Goal: Information Seeking & Learning: Compare options

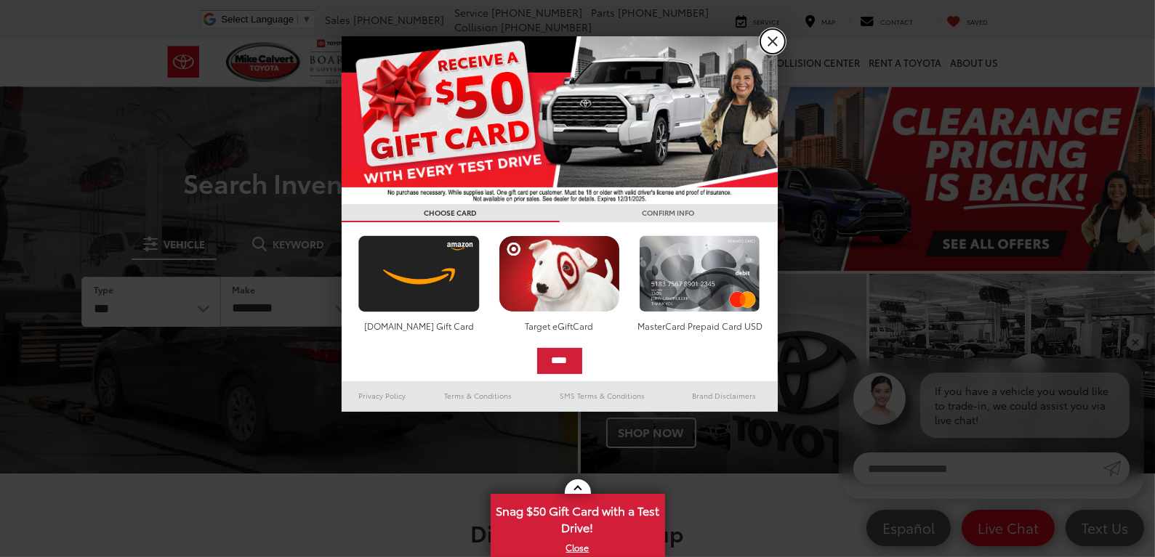
click at [774, 47] on link "X" at bounding box center [772, 41] width 25 height 25
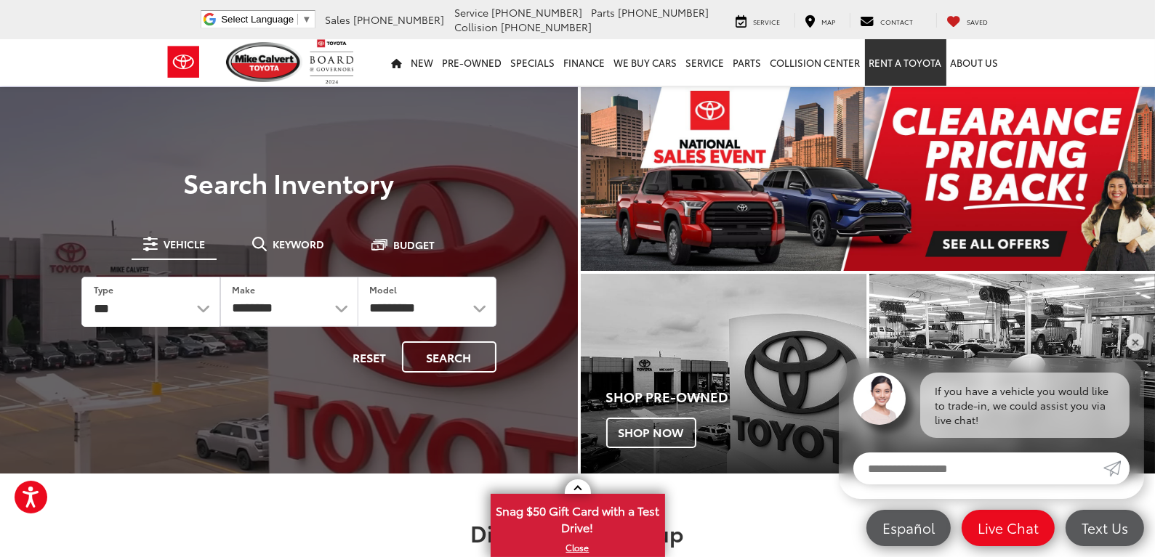
click at [924, 63] on link "Rent a Toyota" at bounding box center [905, 62] width 81 height 47
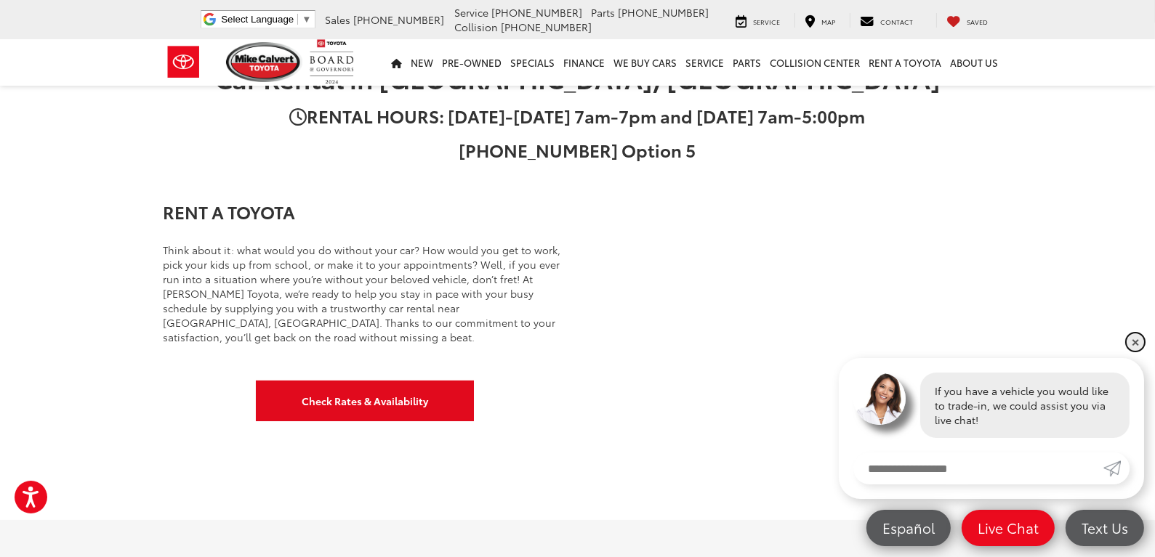
click at [1134, 340] on link "✕" at bounding box center [1134, 342] width 17 height 17
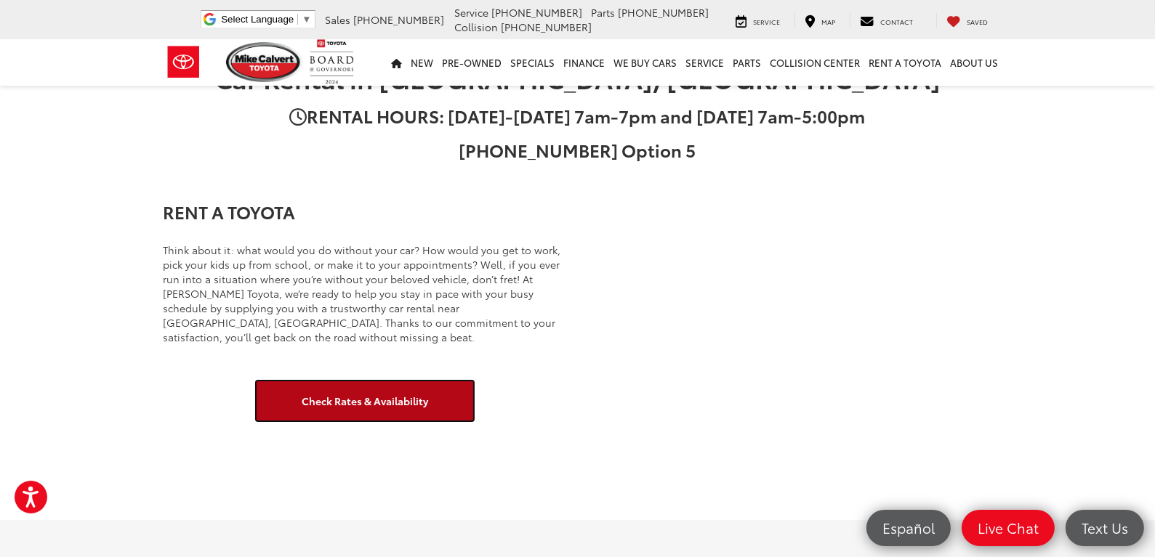
click at [418, 400] on link "Check Rates & Availability" at bounding box center [365, 401] width 218 height 41
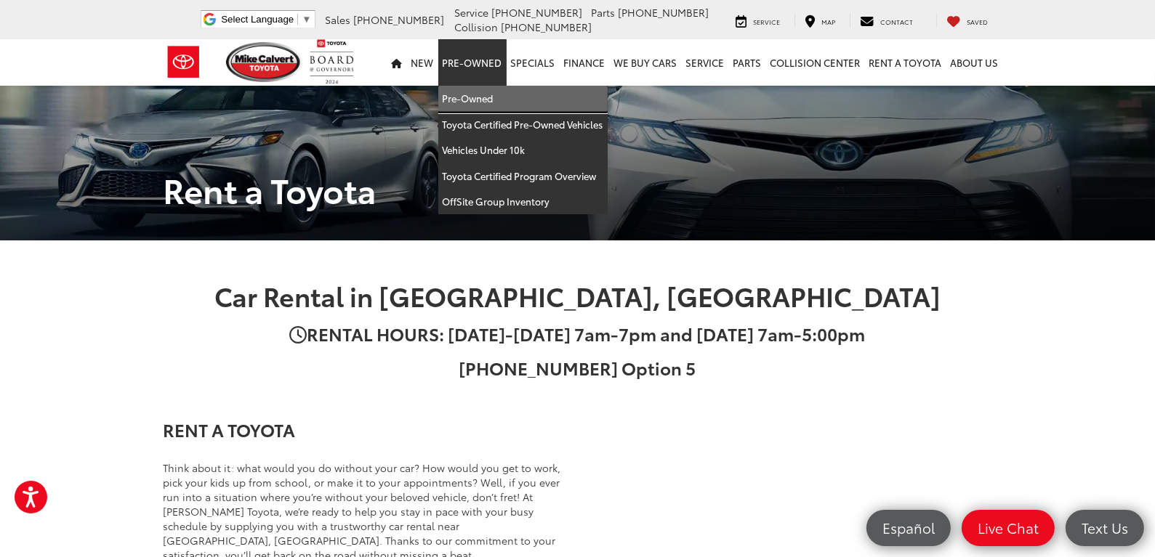
click at [472, 100] on link "Pre-Owned" at bounding box center [522, 99] width 169 height 26
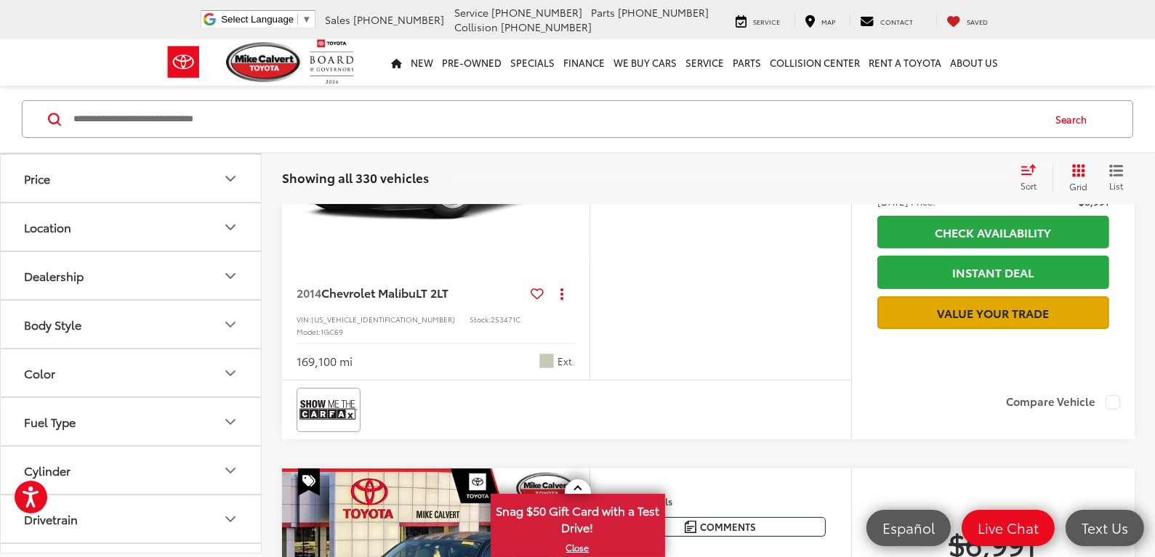
scroll to position [290, 0]
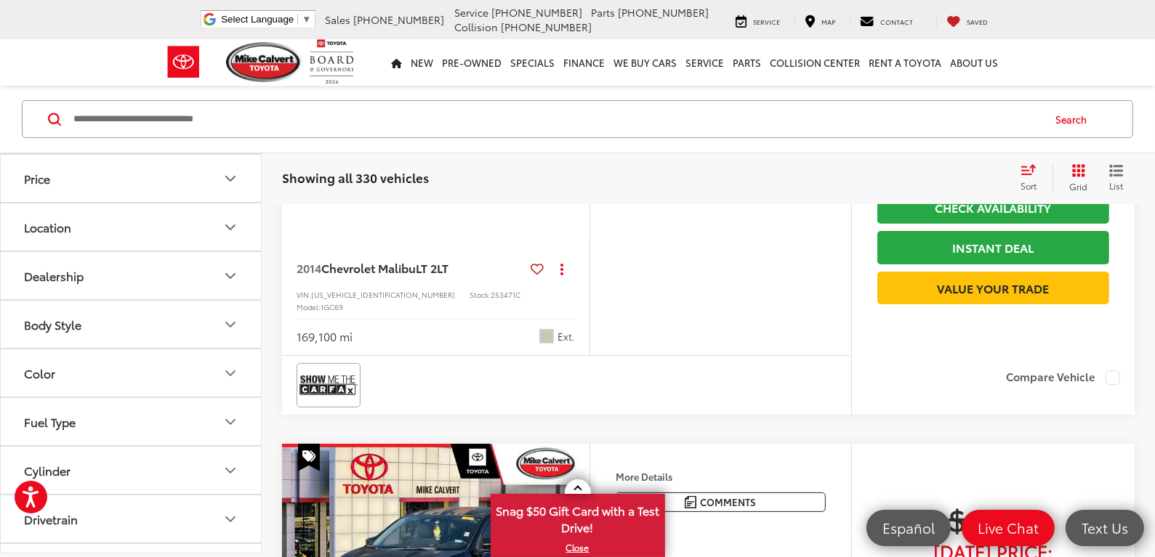
click at [1078, 177] on icon "Grid View" at bounding box center [1078, 170] width 13 height 13
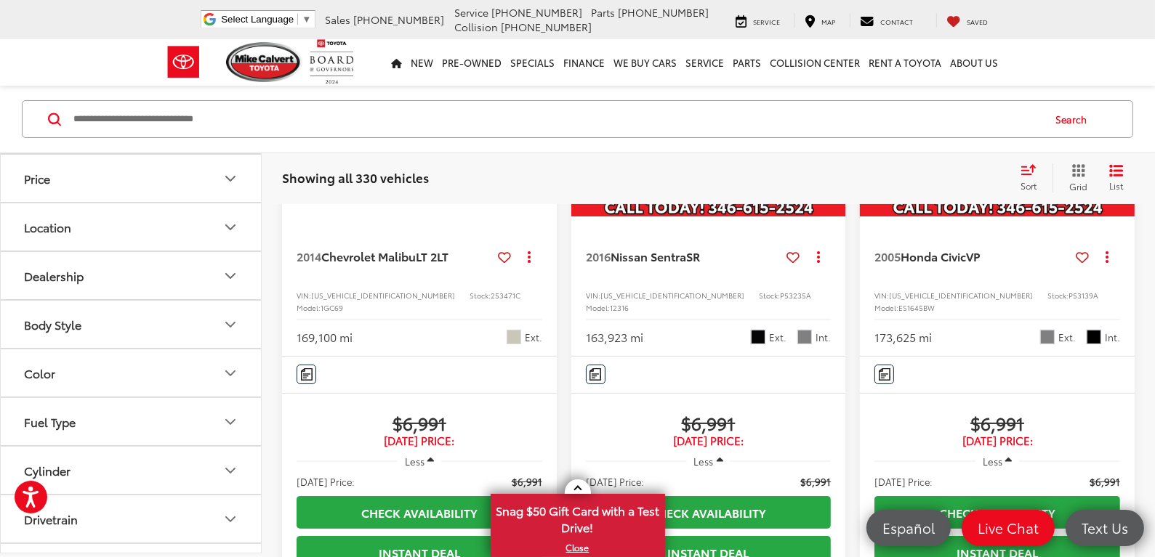
scroll to position [0, 0]
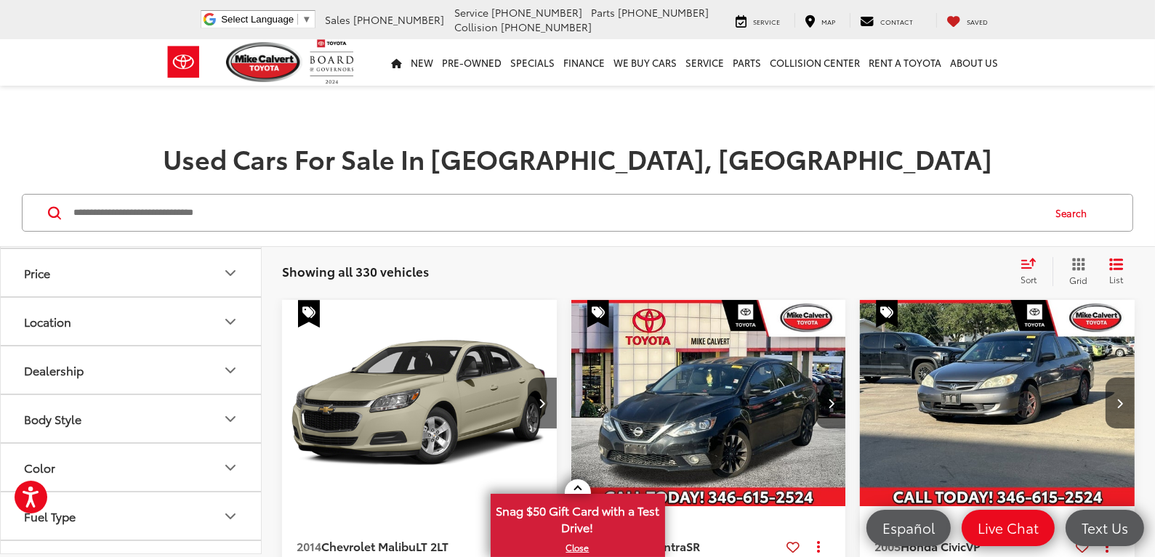
click at [1033, 262] on icon "Select sort value" at bounding box center [1028, 263] width 16 height 11
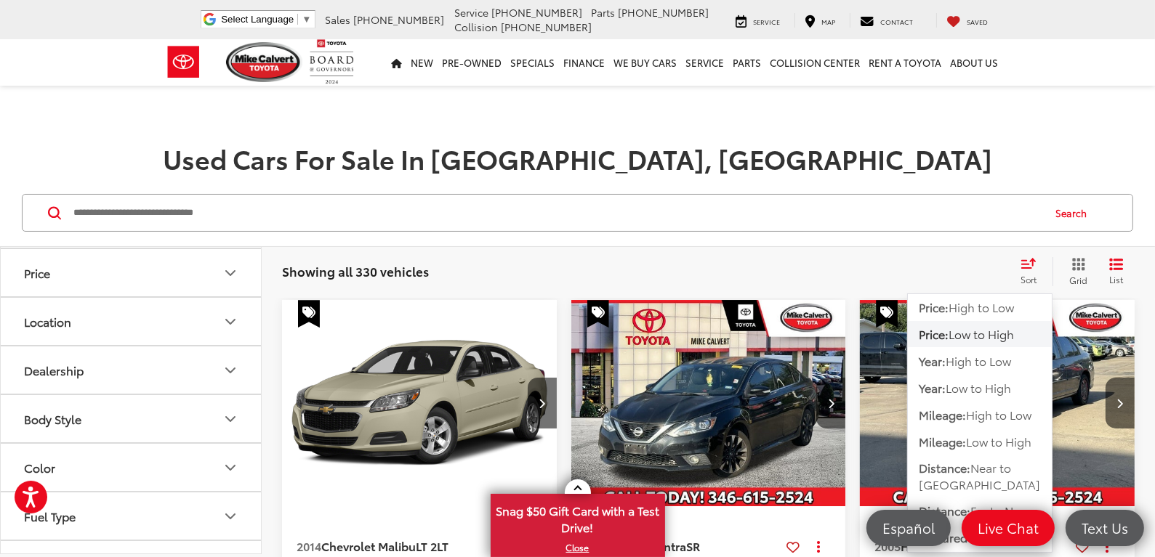
click at [1006, 336] on span "Low to High" at bounding box center [980, 334] width 65 height 17
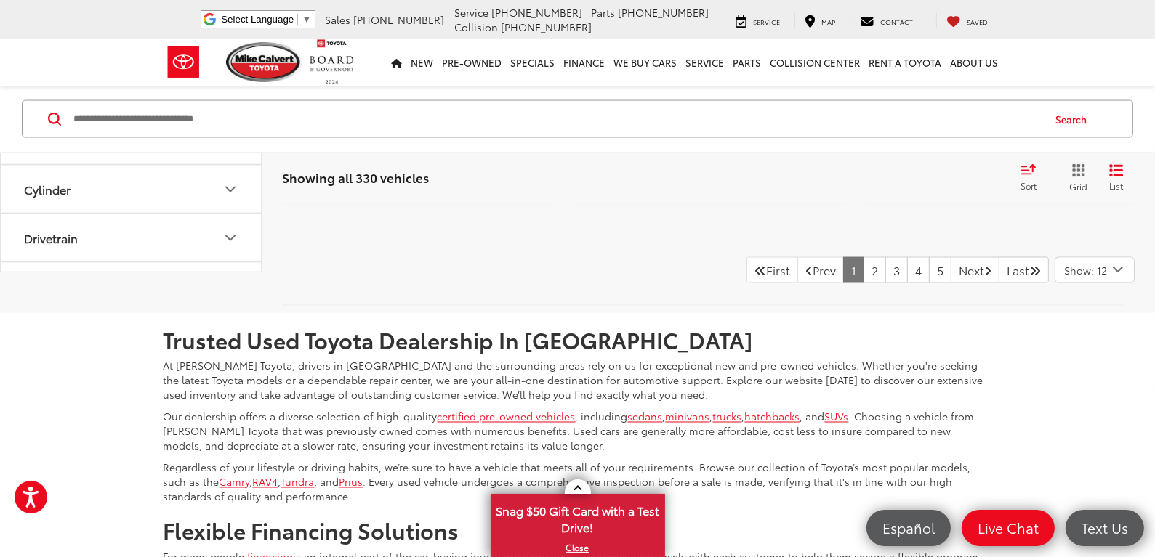
scroll to position [3198, 0]
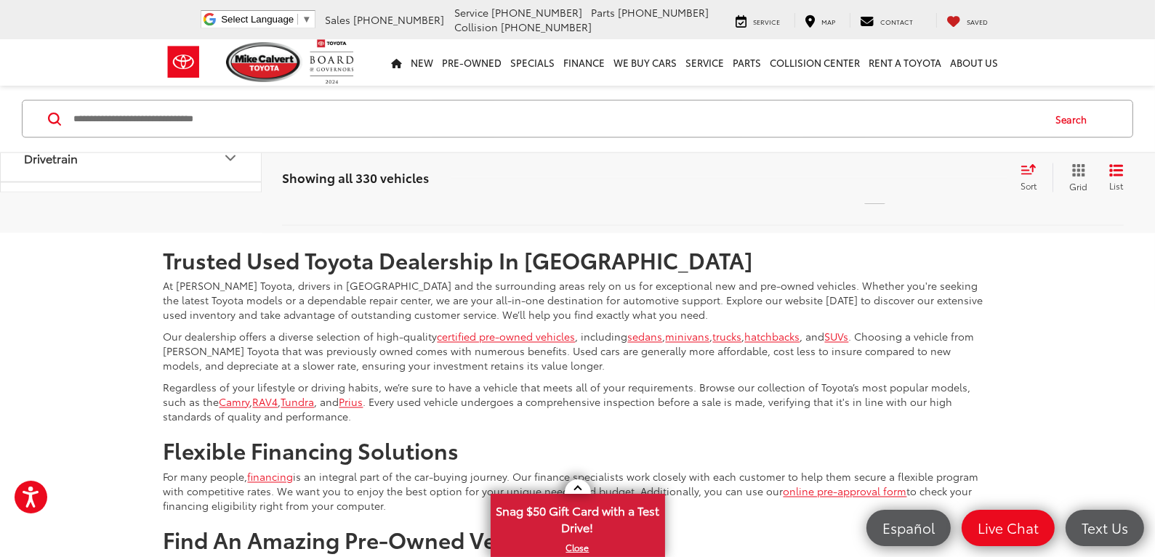
click at [863, 203] on link "2" at bounding box center [874, 190] width 23 height 26
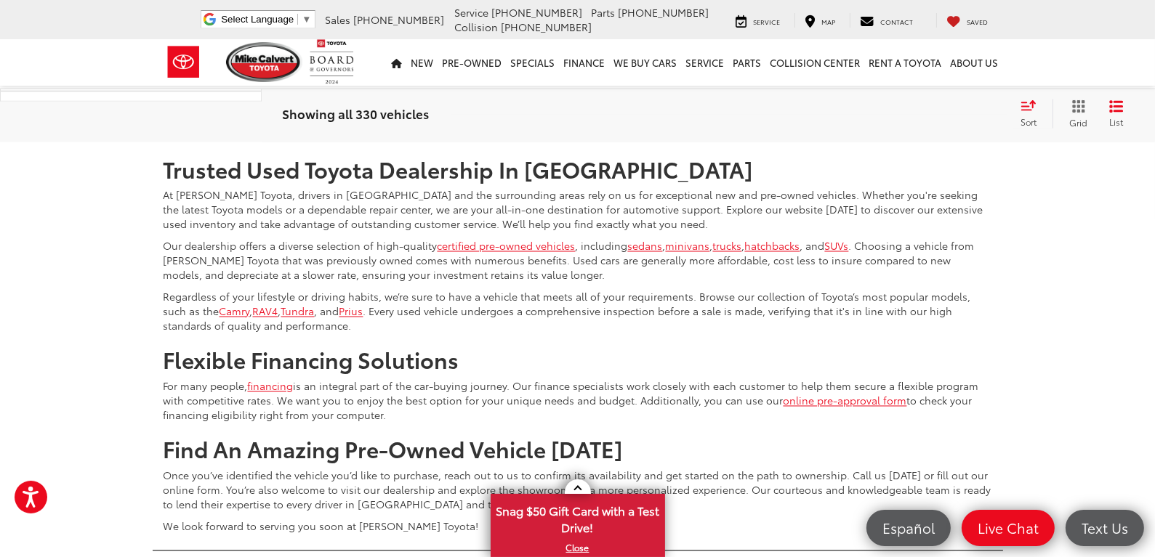
scroll to position [3291, 0]
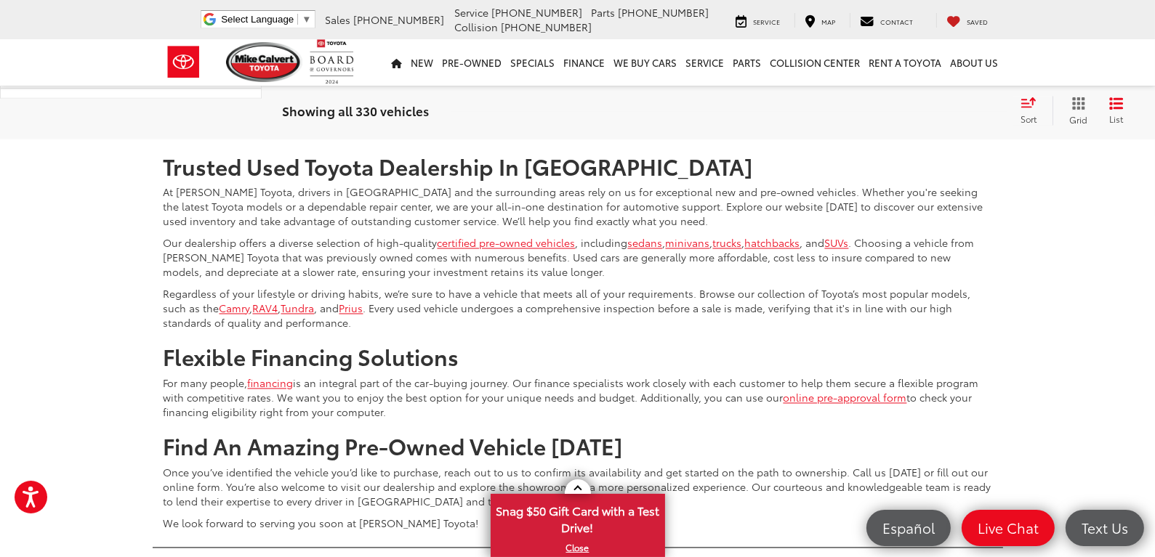
click at [885, 110] on link "3" at bounding box center [896, 97] width 23 height 26
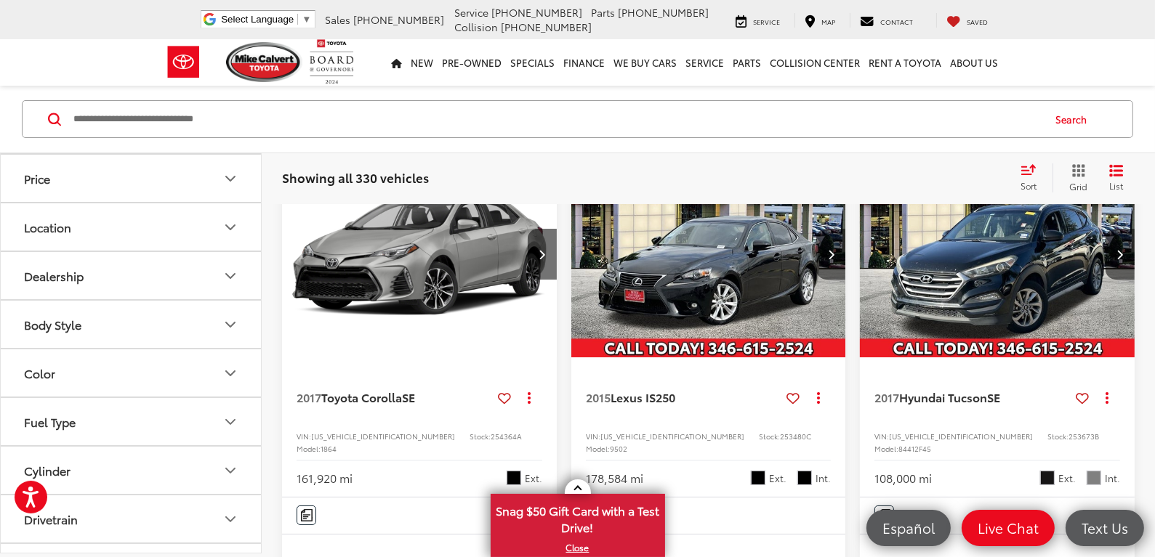
scroll to position [94, 0]
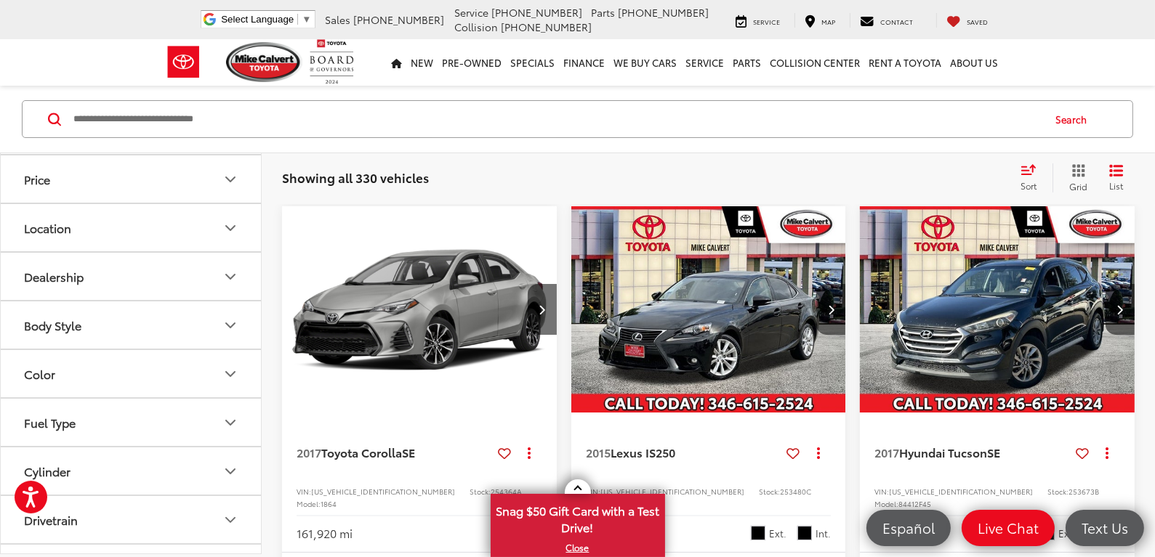
click at [229, 322] on icon "Body Style" at bounding box center [230, 325] width 17 height 17
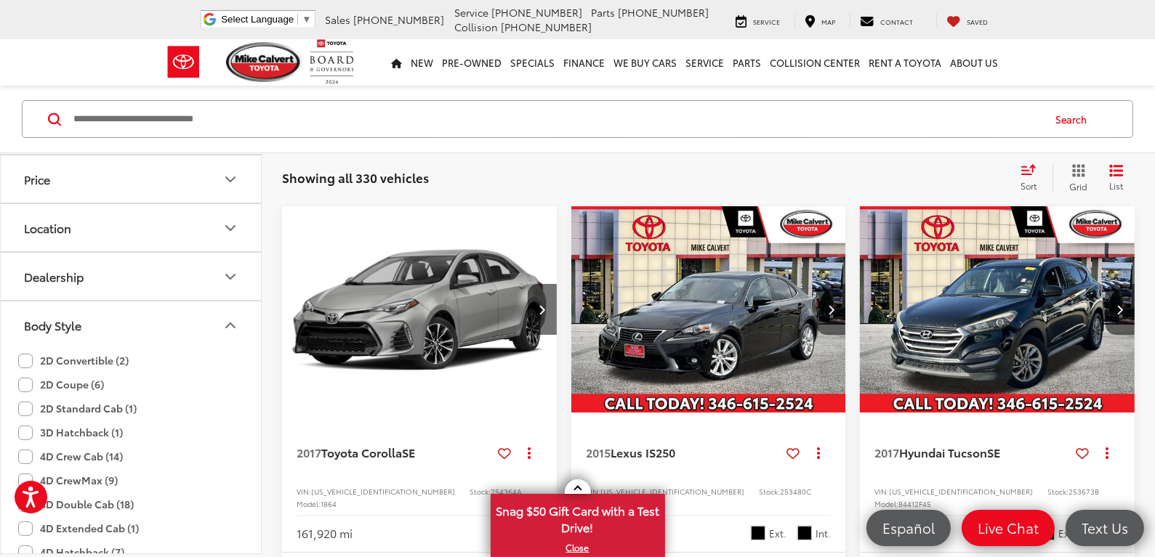
click at [229, 323] on icon "Body Style" at bounding box center [230, 325] width 9 height 4
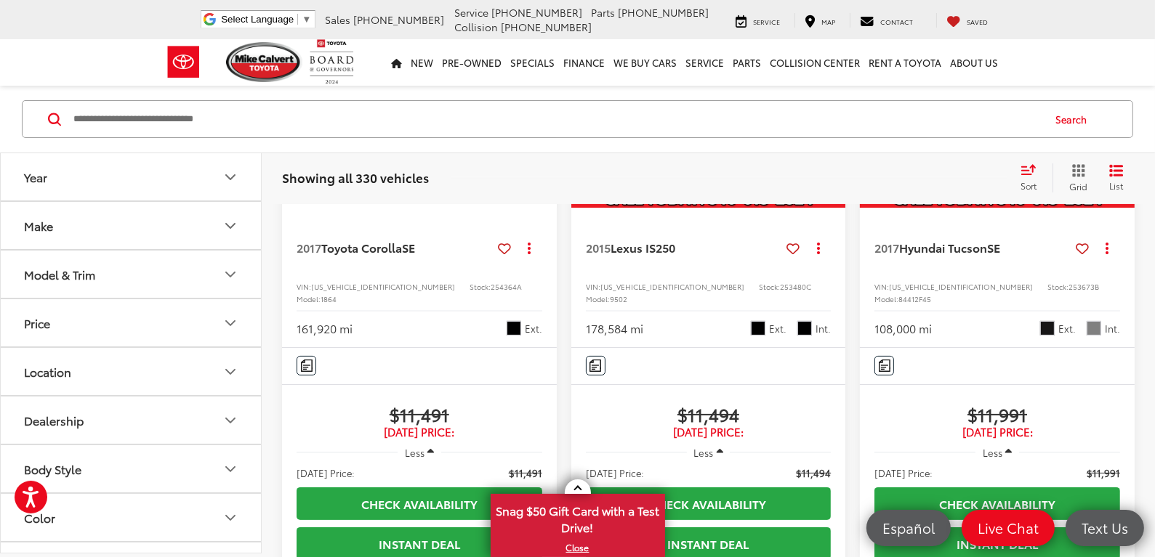
scroll to position [166, 0]
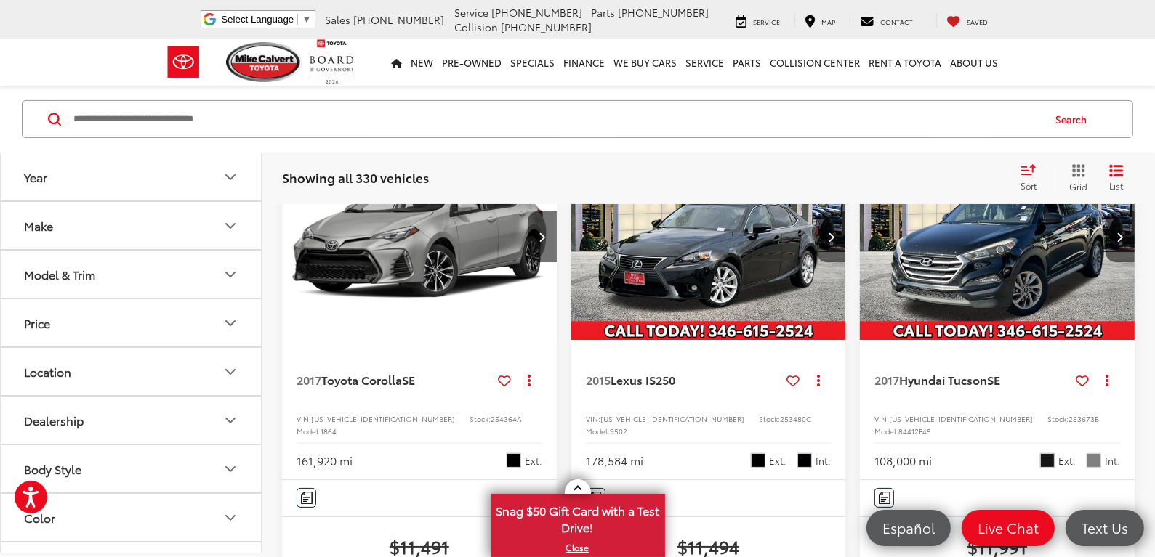
click at [225, 221] on icon "Make" at bounding box center [230, 225] width 17 height 17
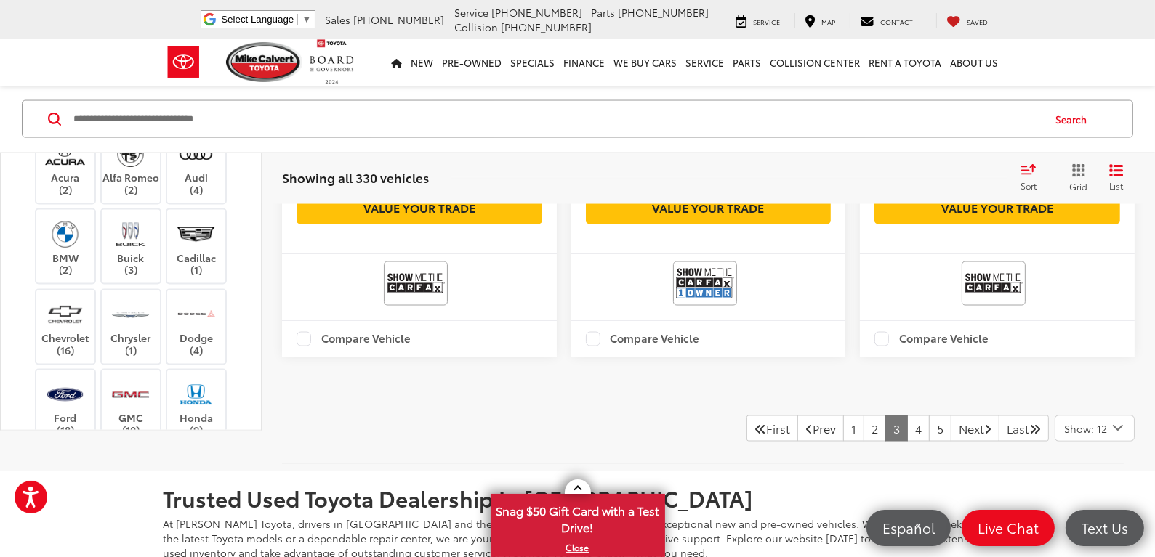
scroll to position [3146, 0]
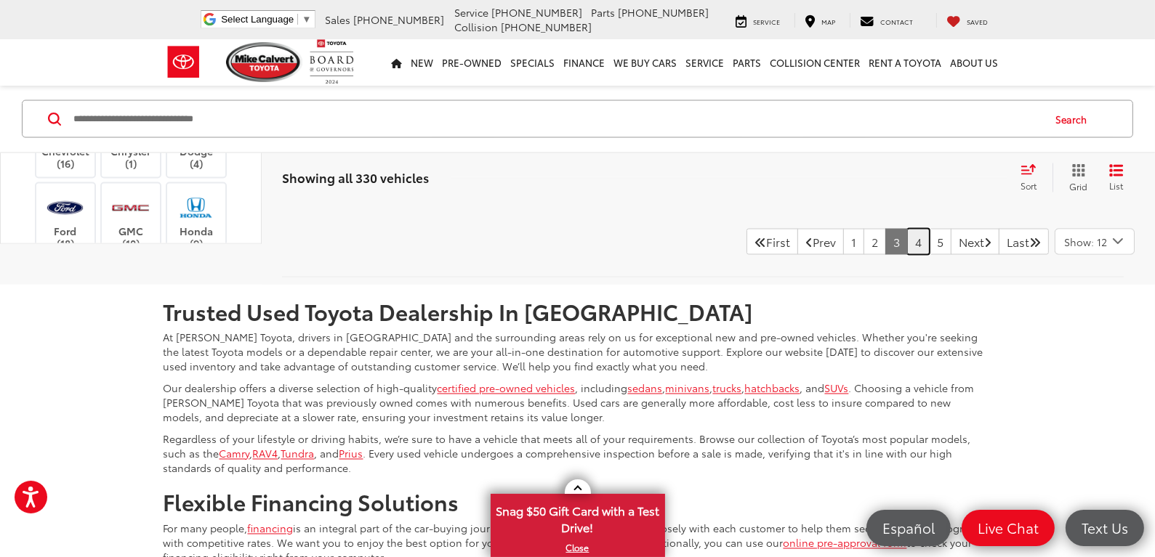
click at [907, 255] on link "4" at bounding box center [918, 242] width 23 height 26
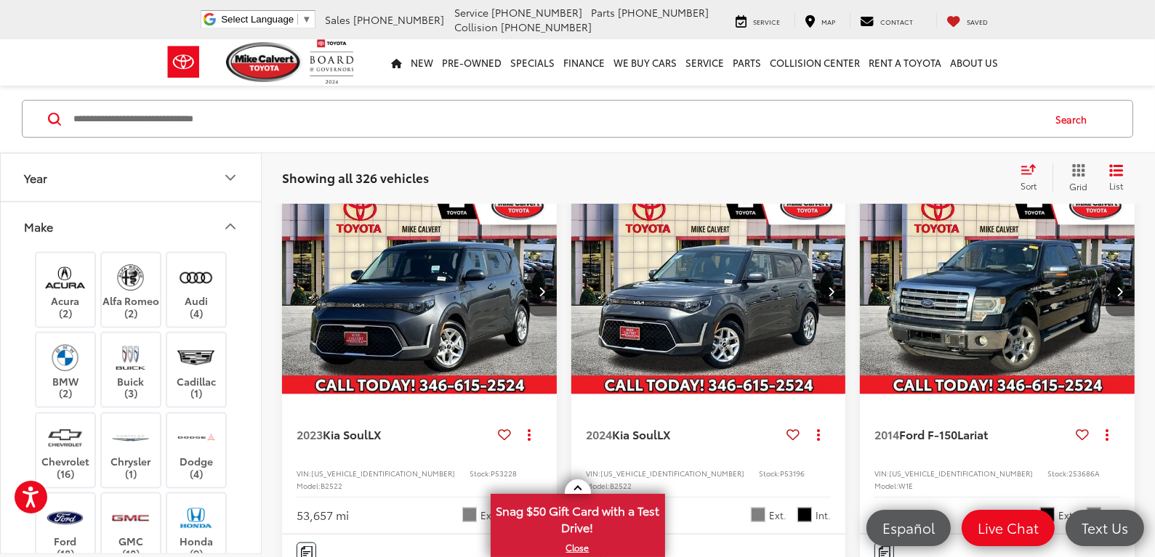
scroll to position [2492, 0]
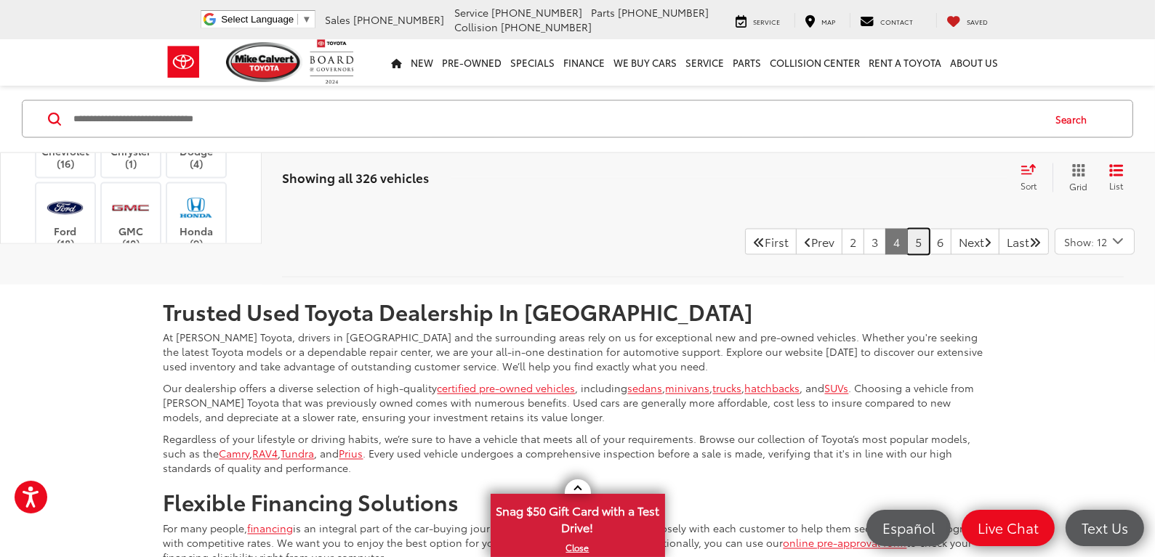
click at [907, 255] on link "5" at bounding box center [918, 242] width 23 height 26
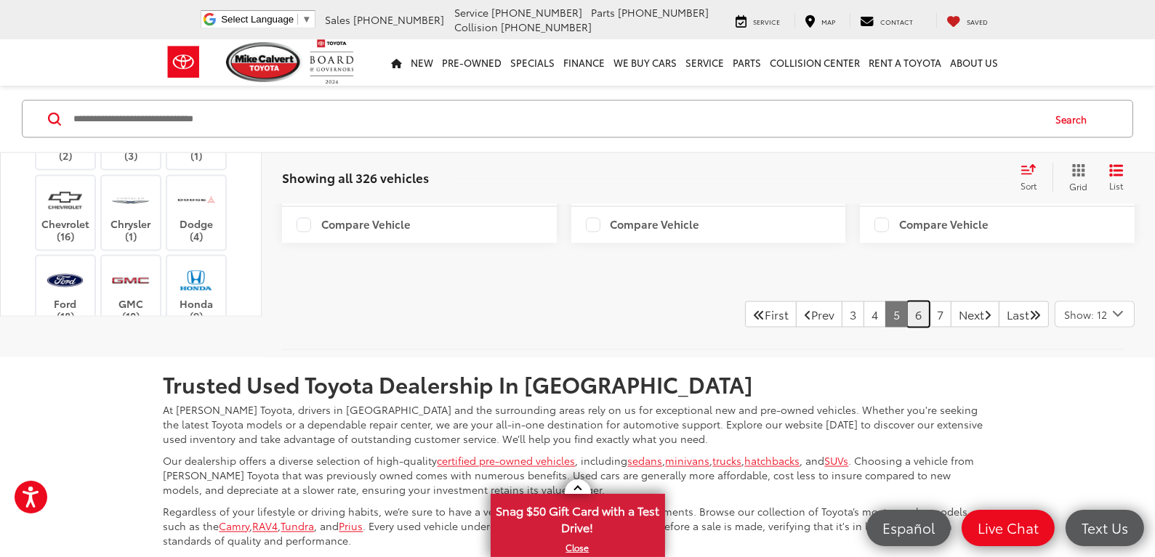
scroll to position [3219, 0]
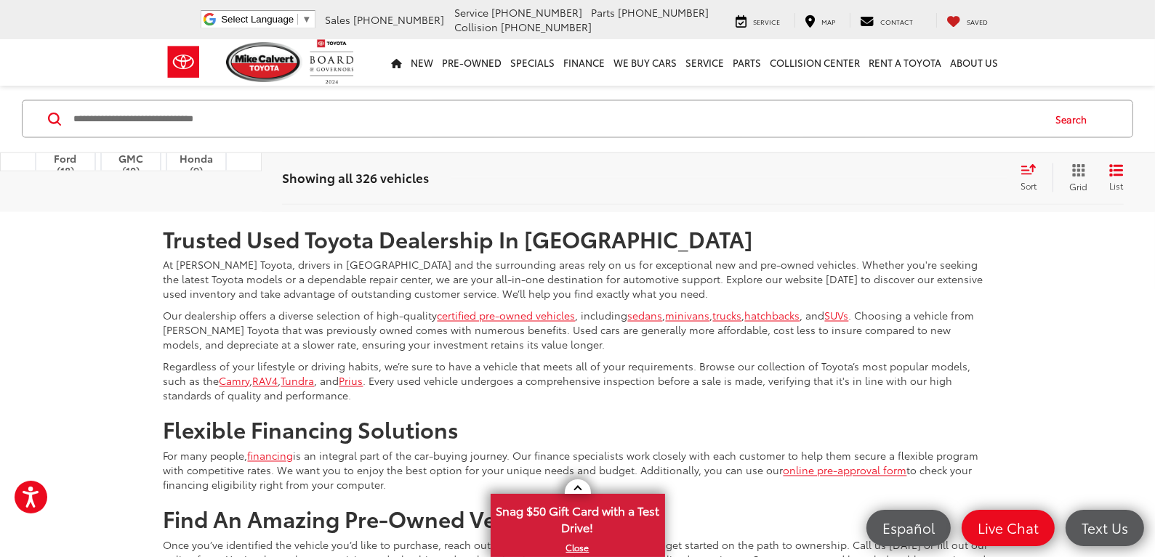
click at [907, 182] on link "6" at bounding box center [918, 169] width 23 height 26
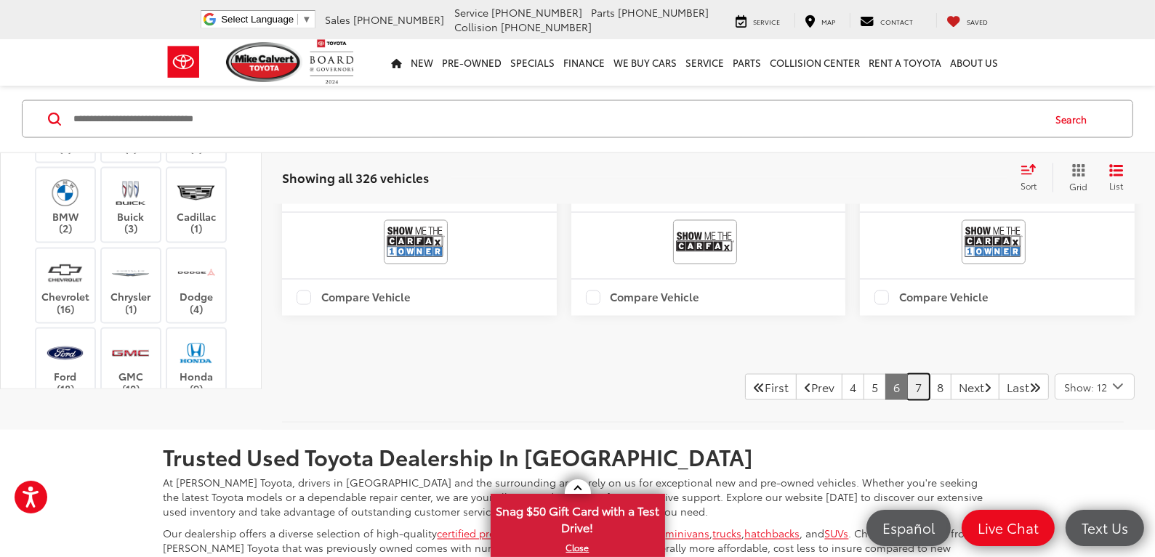
scroll to position [3219, 0]
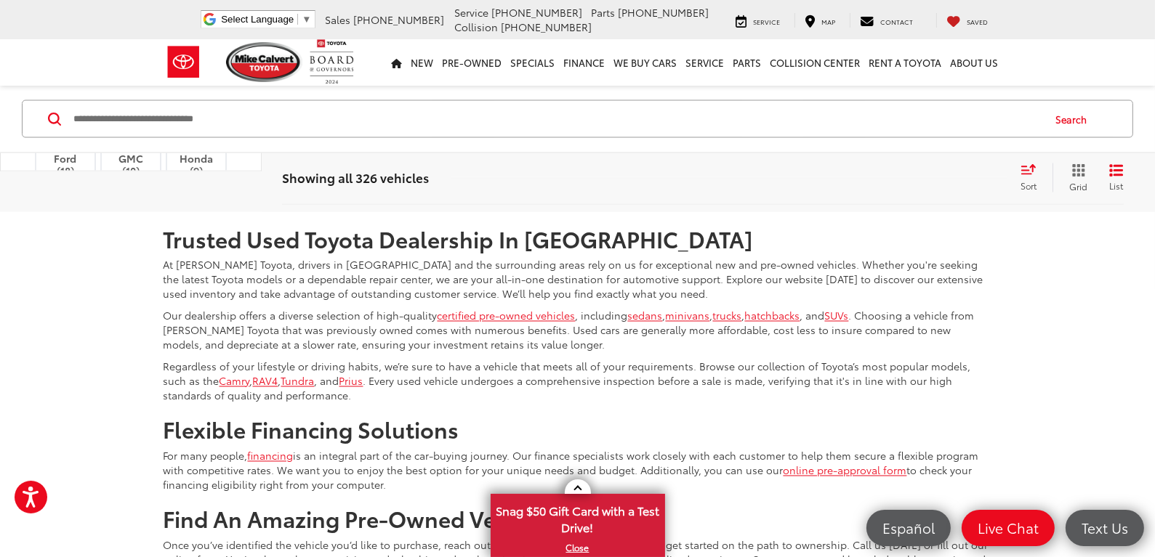
click at [907, 182] on link "7" at bounding box center [918, 169] width 23 height 26
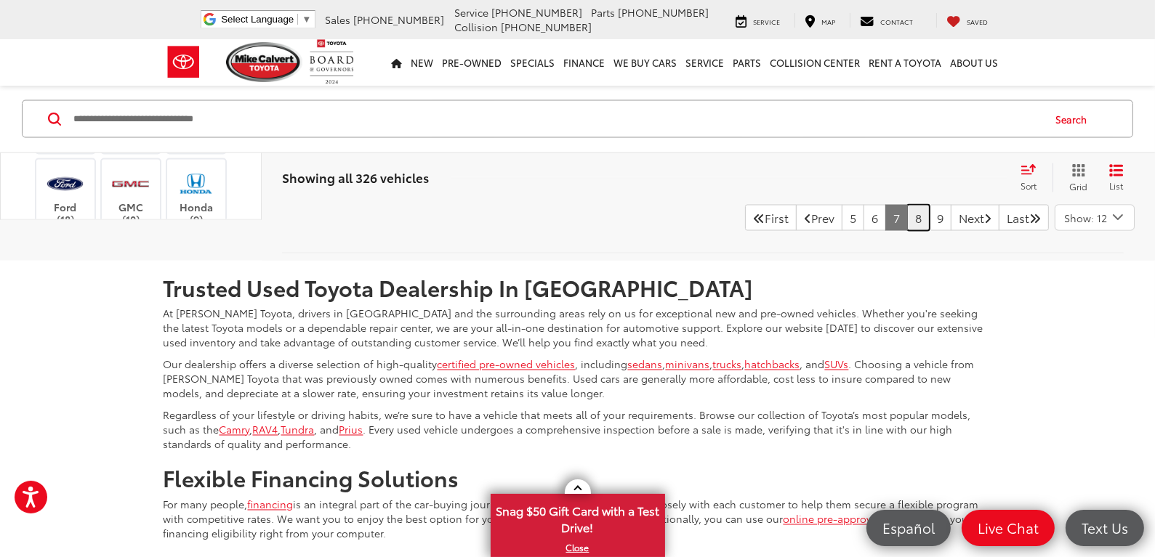
scroll to position [3146, 0]
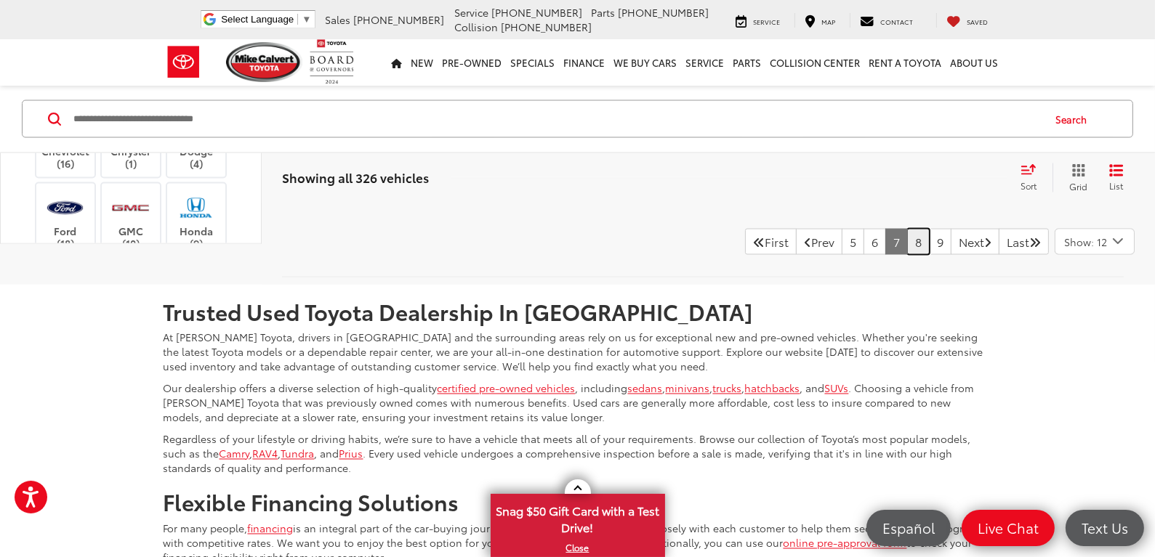
click at [907, 255] on link "8" at bounding box center [918, 242] width 23 height 26
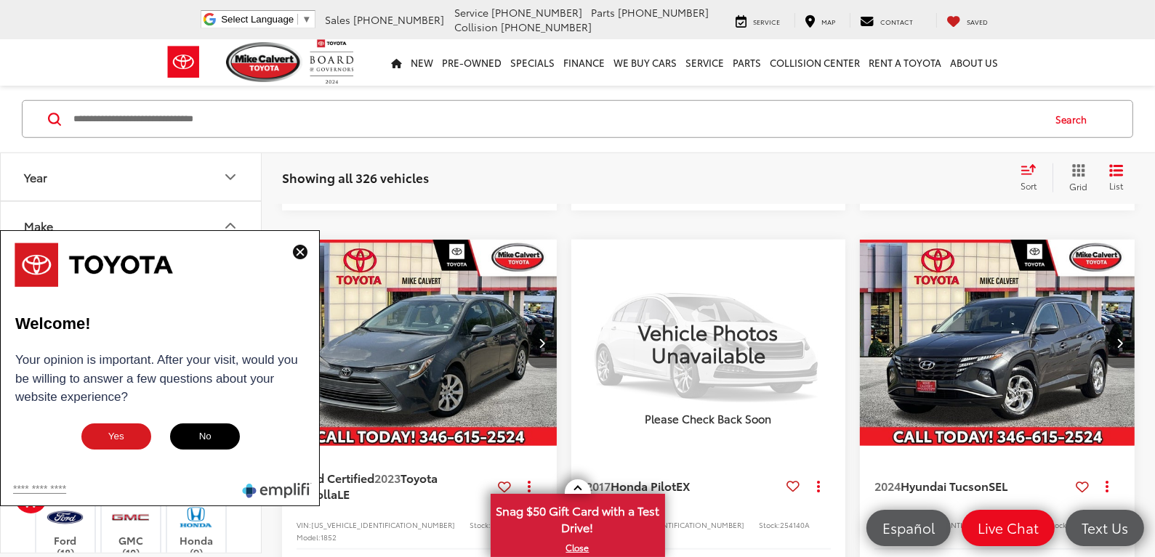
scroll to position [1693, 0]
